Goal: Information Seeking & Learning: Learn about a topic

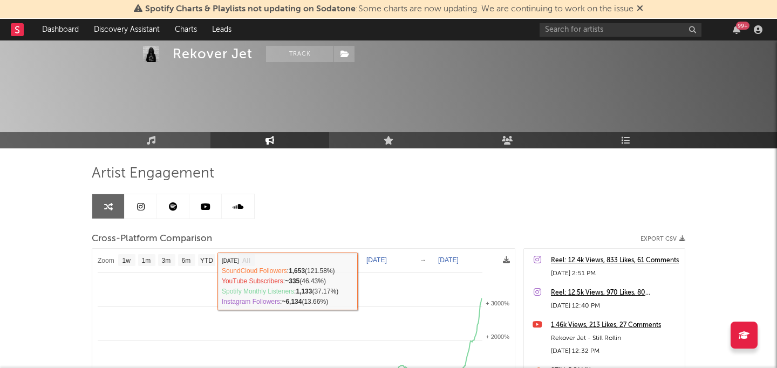
select select "All"
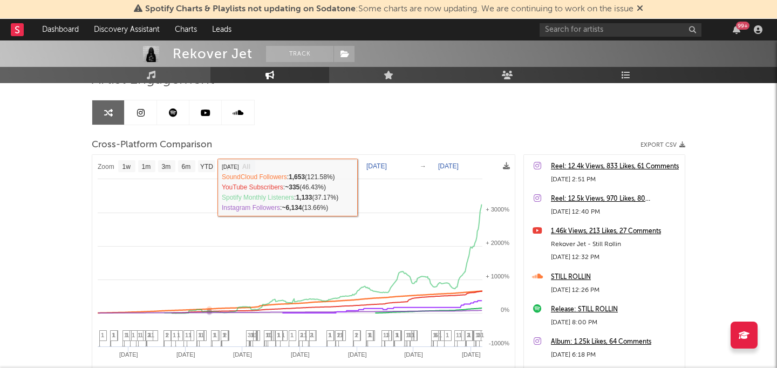
scroll to position [56, 0]
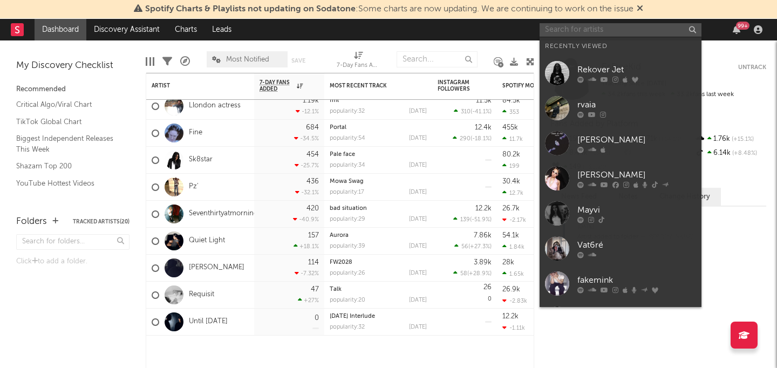
click at [641, 29] on input "text" at bounding box center [621, 29] width 162 height 13
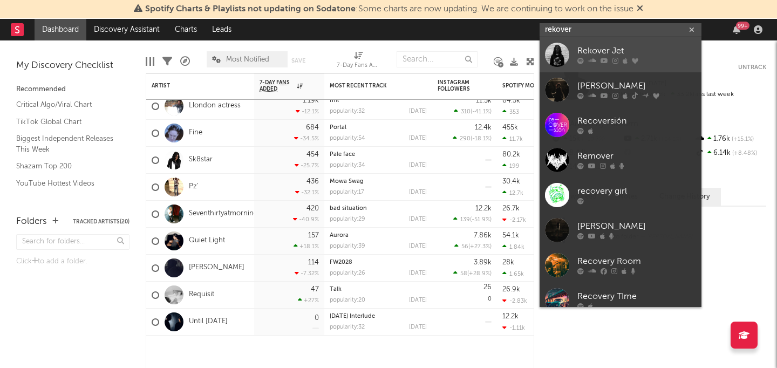
type input "rekover"
click at [604, 51] on div "Rekover Jet" at bounding box center [637, 51] width 119 height 13
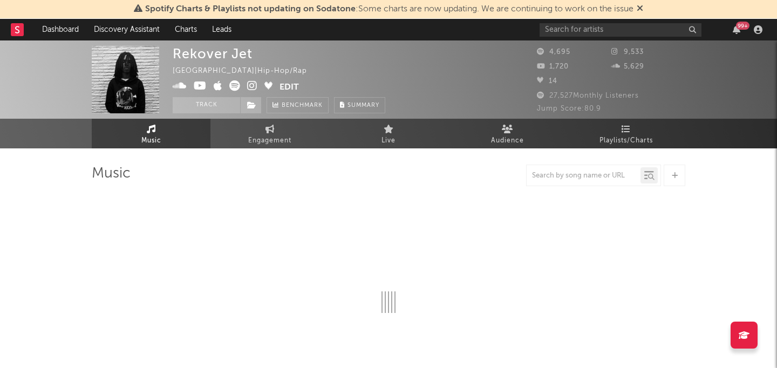
select select "1w"
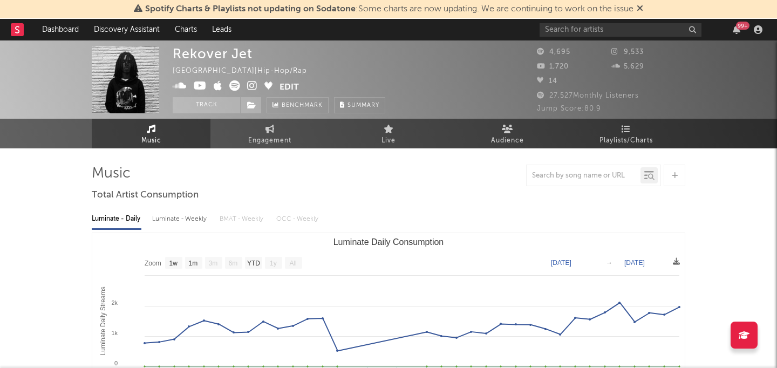
click at [732, 25] on div "99 +" at bounding box center [737, 29] width 16 height 9
click at [735, 29] on icon "button" at bounding box center [737, 29] width 8 height 9
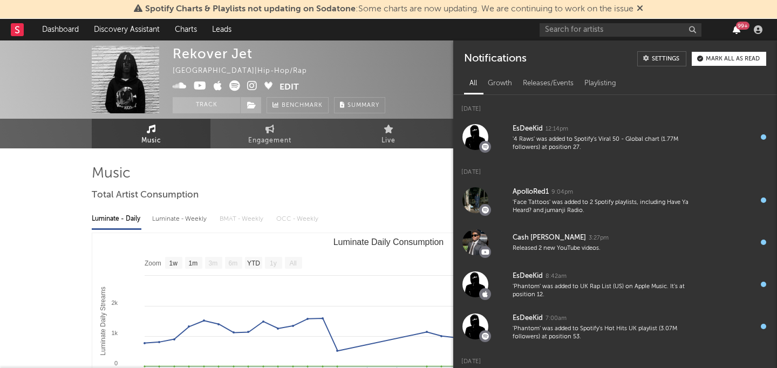
click at [735, 29] on icon "button" at bounding box center [737, 29] width 8 height 9
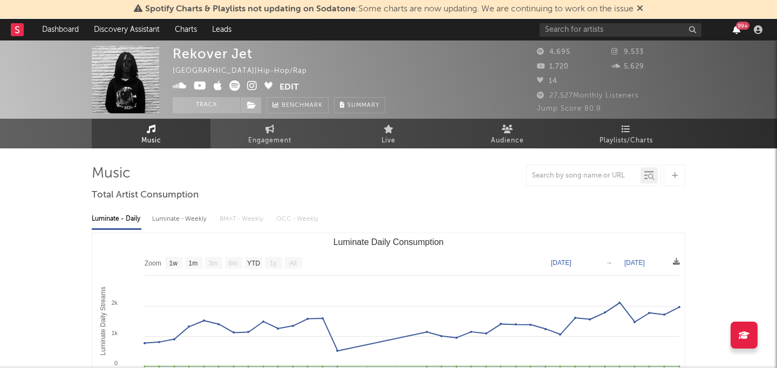
click at [735, 29] on icon "button" at bounding box center [737, 29] width 8 height 9
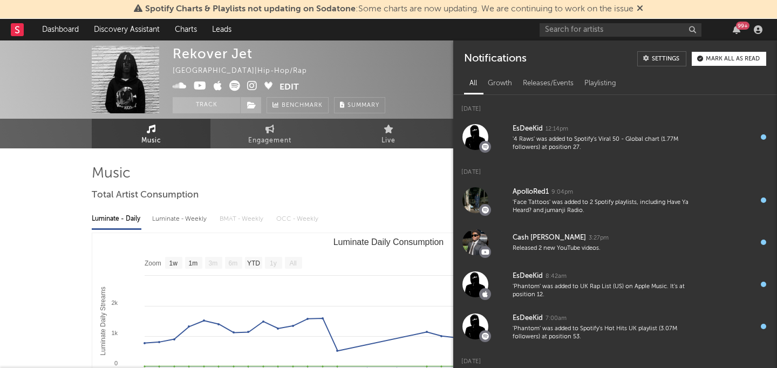
click at [741, 30] on div "99 +" at bounding box center [737, 29] width 16 height 9
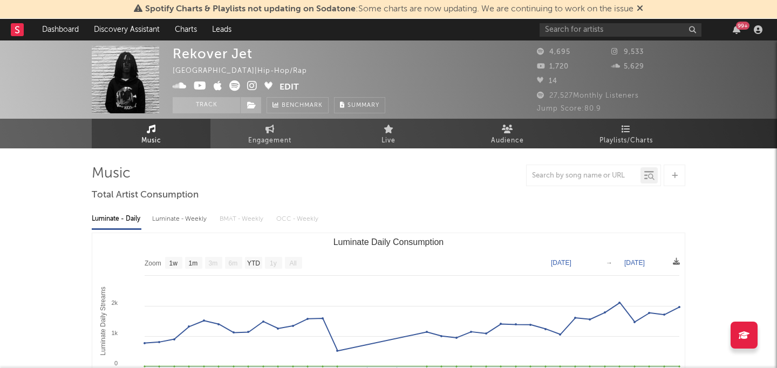
click at [752, 30] on div at bounding box center [758, 29] width 16 height 9
click at [757, 30] on icon "button" at bounding box center [758, 29] width 9 height 9
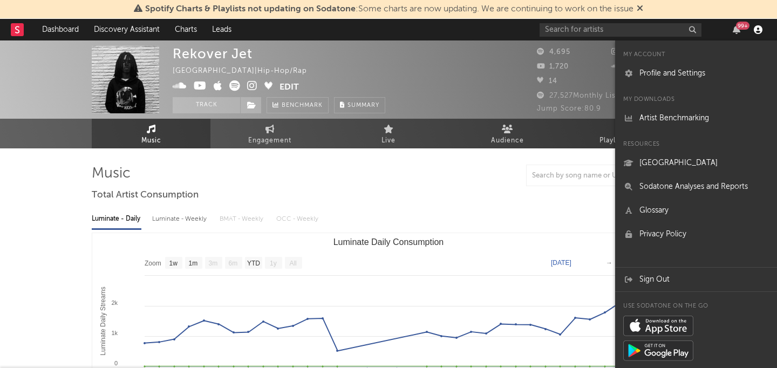
click at [757, 30] on icon "button" at bounding box center [758, 29] width 9 height 9
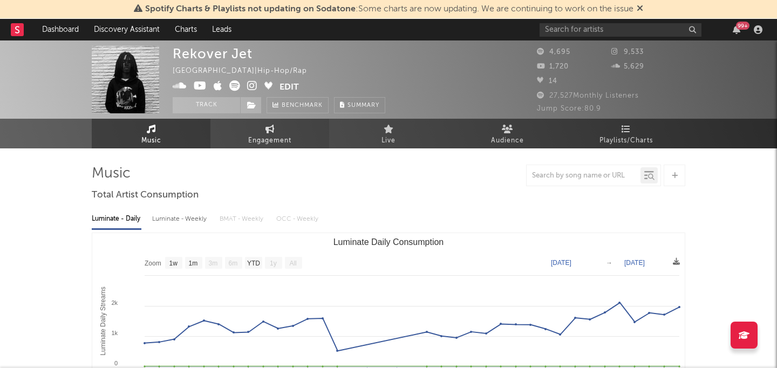
click at [253, 134] on span "Engagement" at bounding box center [269, 140] width 43 height 13
select select "1w"
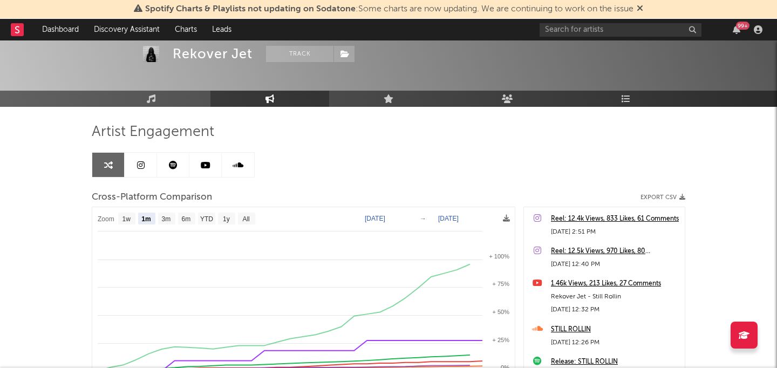
scroll to position [42, 0]
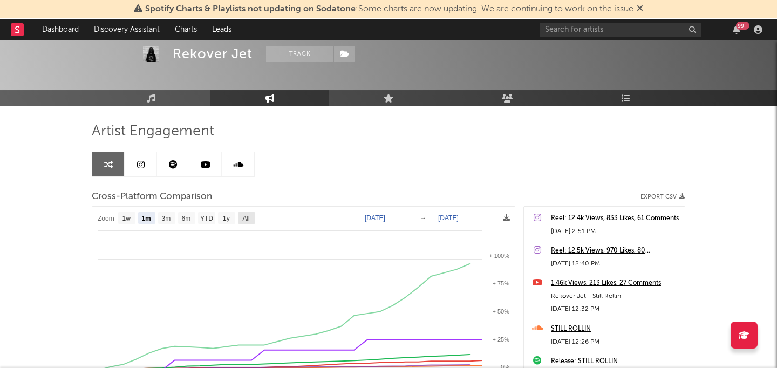
click at [243, 223] on rect at bounding box center [246, 218] width 17 height 12
select select "All"
type input "[DATE]"
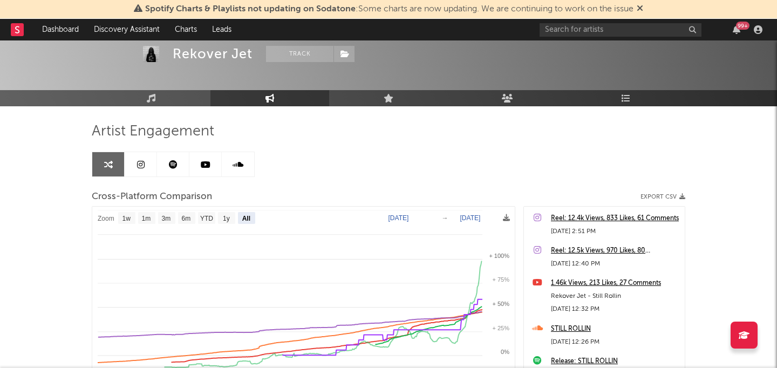
select select "All"
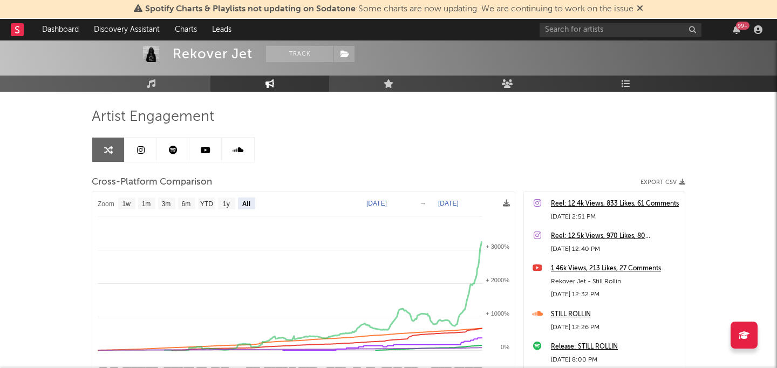
scroll to position [0, 0]
